Goal: Information Seeking & Learning: Learn about a topic

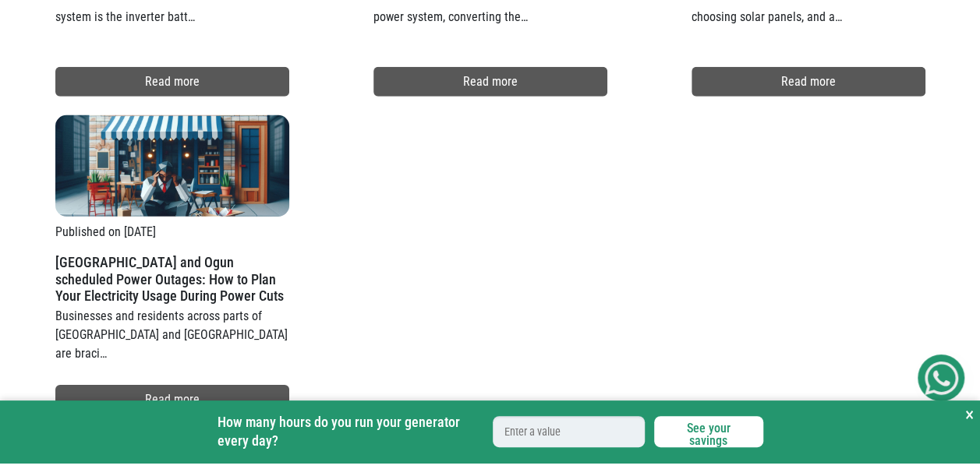
scroll to position [2235, 0]
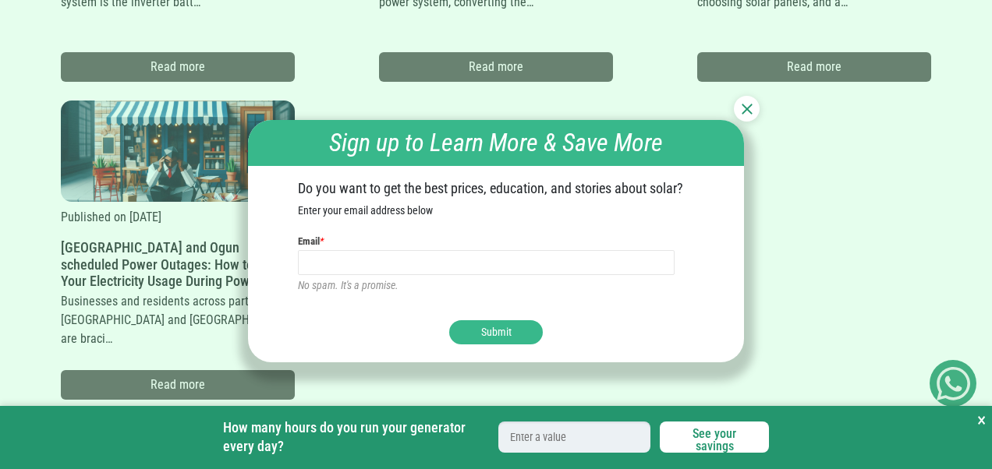
drag, startPoint x: 986, startPoint y: 170, endPoint x: 976, endPoint y: 344, distance: 174.2
click at [746, 109] on img at bounding box center [747, 109] width 11 height 11
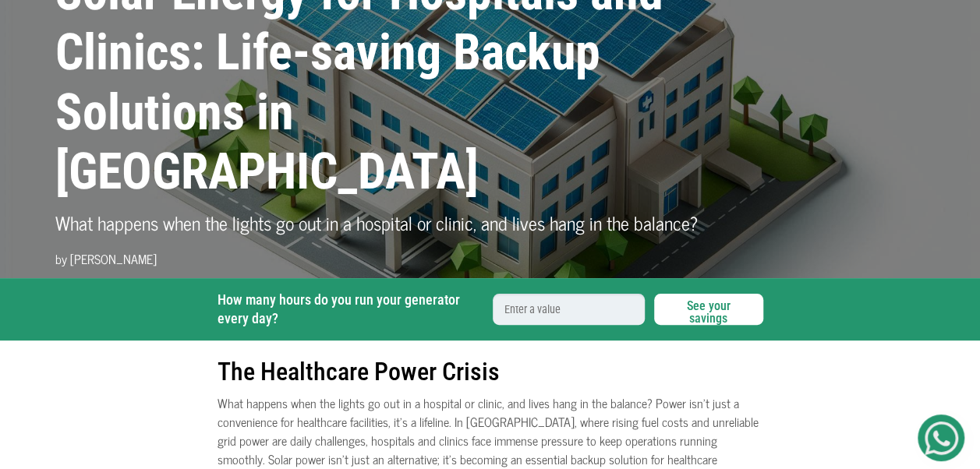
scroll to position [0, 0]
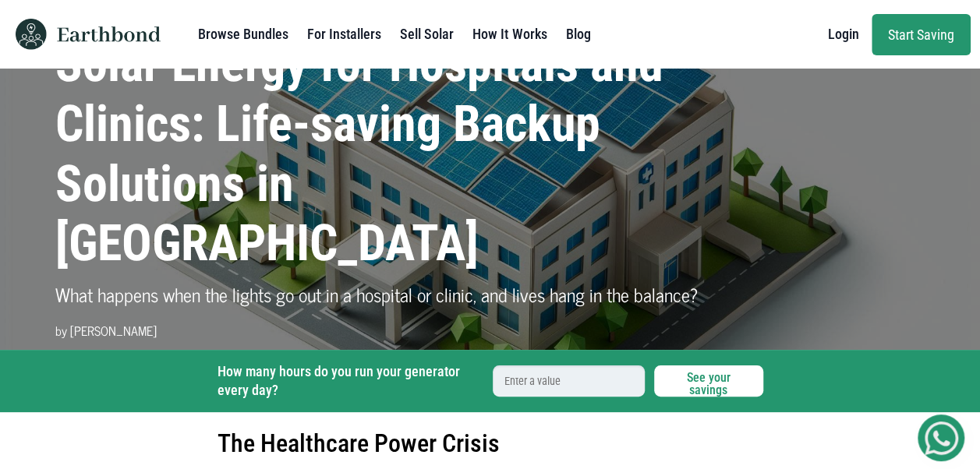
click at [558, 281] on p "What happens when the lights go out in a hospital or clinic, and lives hang in …" at bounding box center [379, 295] width 648 height 28
click at [506, 32] on link "How It Works" at bounding box center [510, 34] width 74 height 31
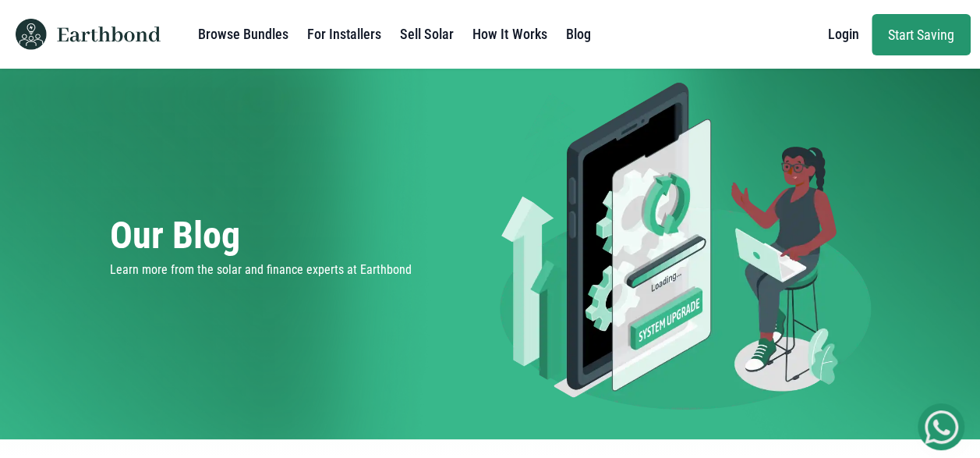
click at [423, 36] on link "Sell Solar" at bounding box center [427, 34] width 54 height 31
